Goal: Communication & Community: Ask a question

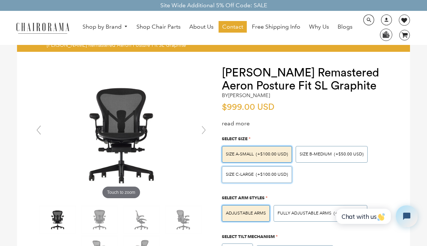
click at [275, 173] on span "(+$100.00 USD)" at bounding box center [272, 174] width 32 height 4
click at [0, 0] on input "SIZE C-LARGE (+$100.00 USD)" at bounding box center [0, 0] width 0 height 0
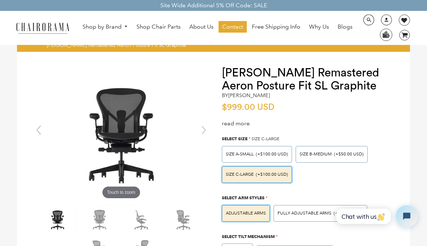
click at [114, 27] on link "Shop by Brand" at bounding box center [105, 26] width 53 height 11
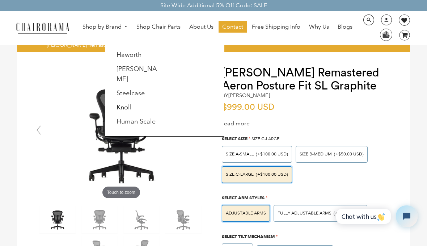
click at [141, 69] on link "[PERSON_NAME]" at bounding box center [137, 74] width 41 height 18
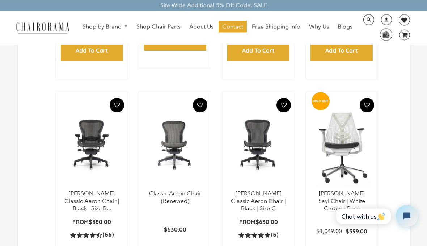
scroll to position [361, 0]
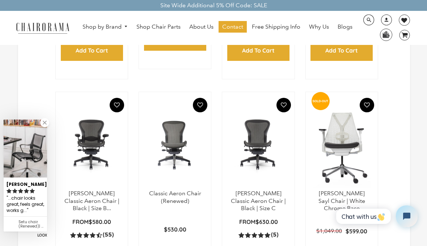
click at [259, 193] on link "[PERSON_NAME] Classic Aeron Chair | Black | Size C" at bounding box center [258, 201] width 55 height 22
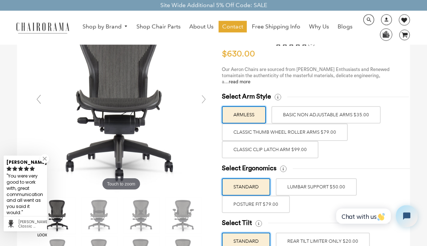
scroll to position [57, 0]
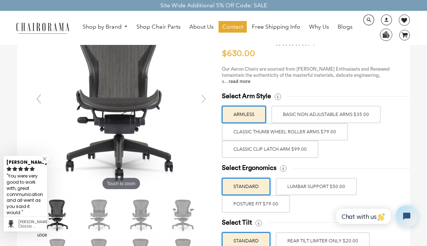
click at [270, 200] on label "POSTURE FIT $79.00" at bounding box center [256, 203] width 68 height 17
click at [0, 0] on input "POSTURE FIT $79.00" at bounding box center [0, 0] width 0 height 0
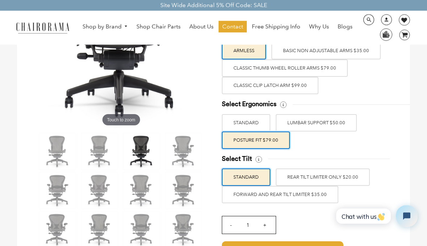
scroll to position [121, 0]
click at [313, 191] on label "FORWARD AND REAR TILT LIMITER $35.00" at bounding box center [280, 194] width 117 height 17
click at [0, 0] on input "FORWARD AND REAR TILT LIMITER $35.00" at bounding box center [0, 0] width 0 height 0
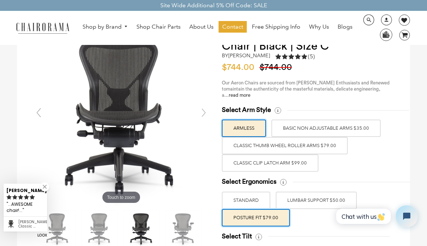
scroll to position [43, 0]
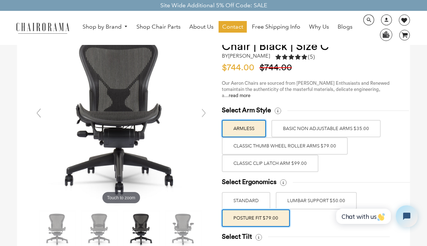
click at [331, 145] on label "Classic Thumb Wheel Roller Arms $79.00" at bounding box center [285, 145] width 126 height 17
click at [0, 0] on input "Classic Thumb Wheel Roller Arms $79.00" at bounding box center [0, 0] width 0 height 0
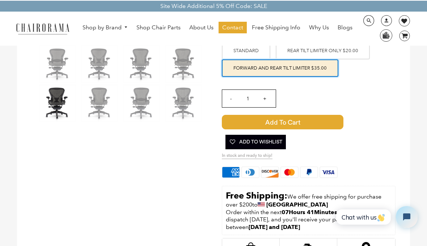
scroll to position [247, 0]
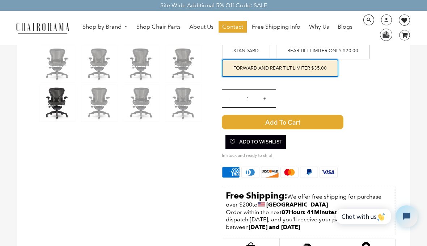
click at [300, 121] on span "Add to Cart" at bounding box center [283, 122] width 122 height 14
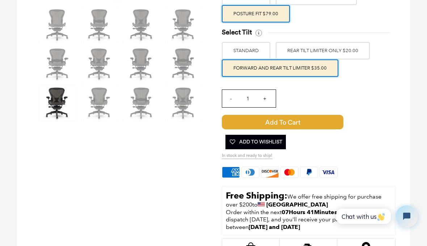
scroll to position [281, 0]
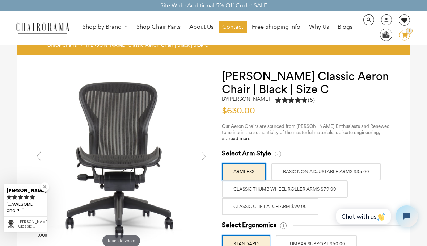
click at [228, 28] on span "Contact" at bounding box center [232, 27] width 21 height 8
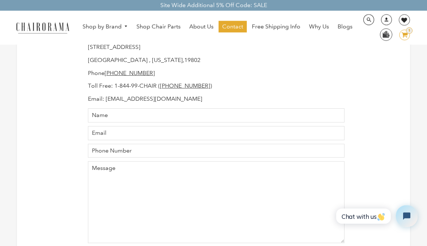
scroll to position [62, 0]
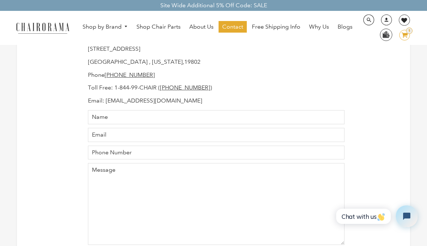
click at [370, 214] on span "Chat with us" at bounding box center [364, 217] width 44 height 8
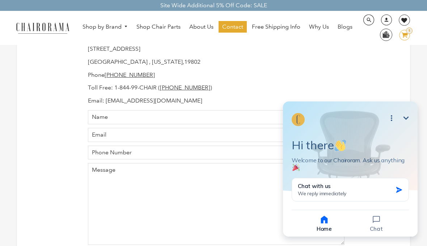
click at [399, 188] on icon "button" at bounding box center [399, 189] width 7 height 7
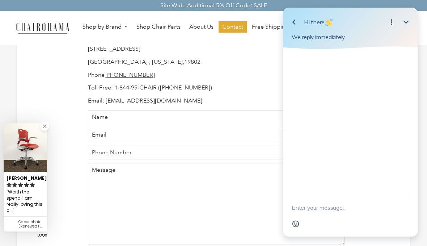
click at [314, 217] on textarea "New message" at bounding box center [350, 207] width 117 height 19
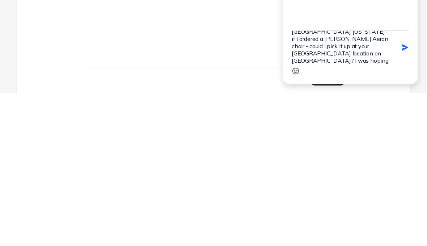
scroll to position [29, 0]
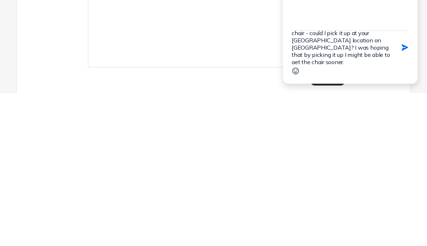
type textarea "Hi there - I live in Wilmington Delaware - if I ordered a Herman Miller Aeron c…"
click at [407, 51] on icon "button" at bounding box center [405, 47] width 8 height 8
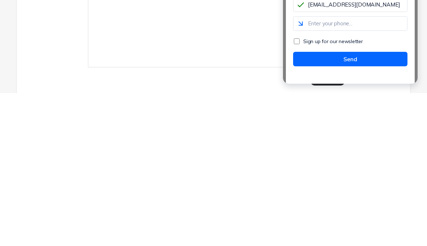
type input "karenscott2@comcast.net"
click at [319, 31] on input "tel" at bounding box center [350, 23] width 114 height 14
type input "3024948999"
click at [347, 66] on button "Send" at bounding box center [350, 59] width 114 height 14
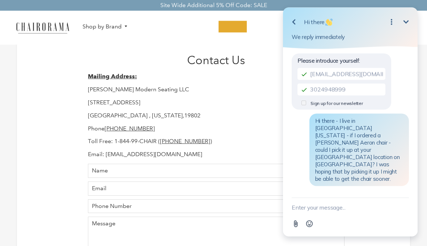
scroll to position [0, 0]
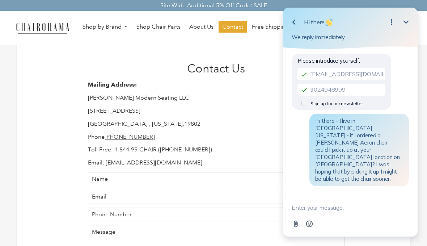
click at [198, 24] on span "About Us" at bounding box center [201, 27] width 24 height 8
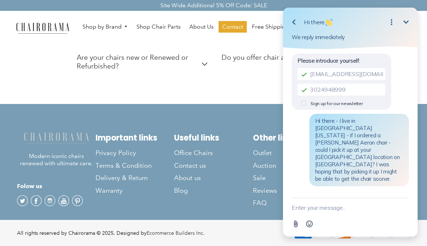
scroll to position [347, 0]
click at [260, 182] on span "Sale" at bounding box center [259, 178] width 13 height 8
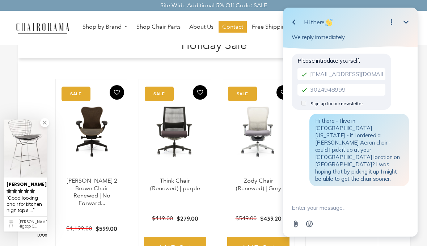
click at [336, 205] on textarea "New message" at bounding box center [350, 207] width 117 height 19
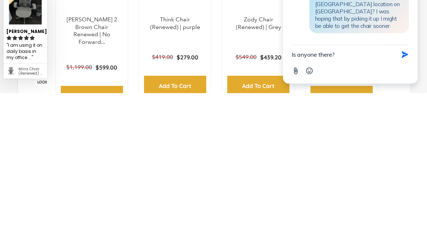
type textarea "Is anyone there?"
click at [406, 51] on icon "button" at bounding box center [405, 55] width 8 height 8
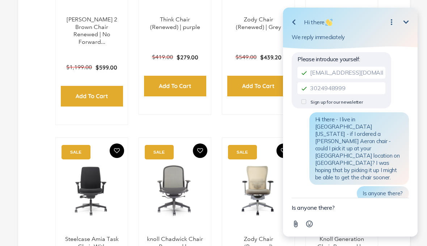
scroll to position [1, 0]
click at [407, 19] on icon "Minimize" at bounding box center [406, 22] width 9 height 9
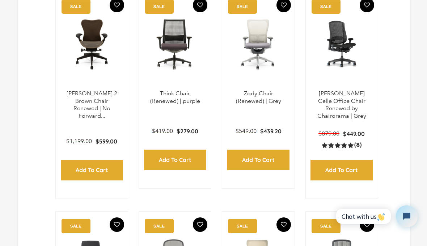
scroll to position [0, 0]
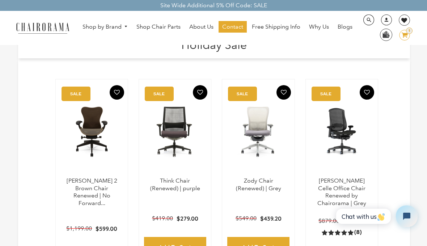
click at [233, 24] on span "Contact" at bounding box center [232, 27] width 21 height 8
